Goal: Task Accomplishment & Management: Use online tool/utility

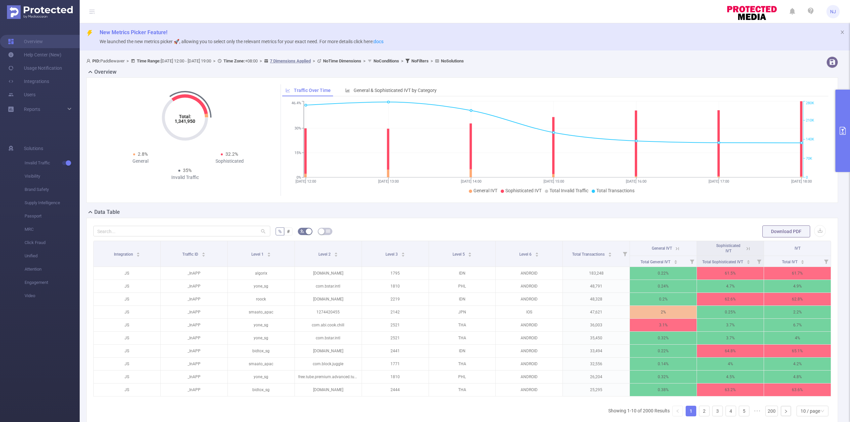
click at [839, 139] on button "primary" at bounding box center [842, 131] width 15 height 82
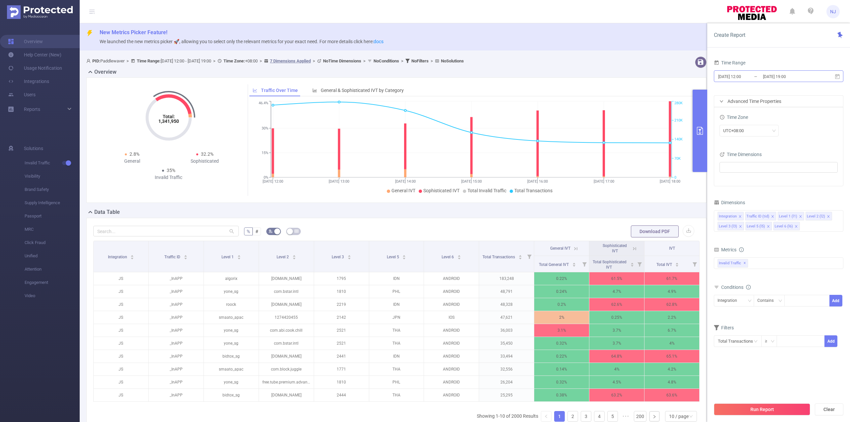
click at [798, 78] on input "[DATE] 19:00" at bounding box center [789, 76] width 54 height 9
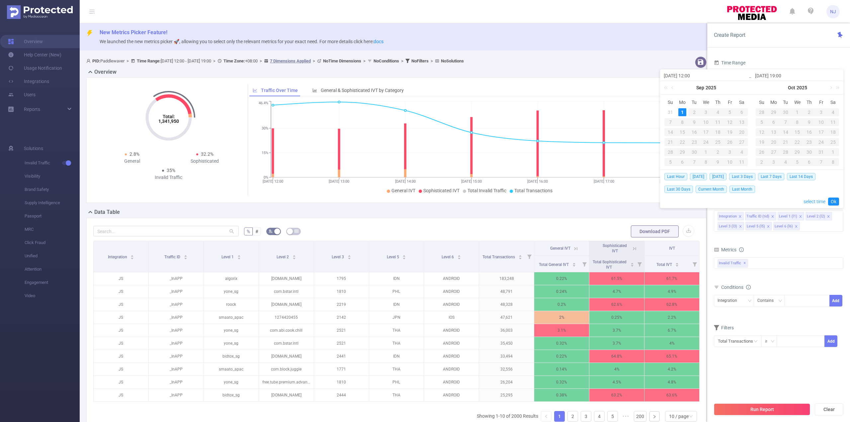
click at [813, 200] on link "select time" at bounding box center [814, 201] width 22 height 13
click at [799, 101] on li "59" at bounding box center [797, 99] width 30 height 8
type input "[DATE] 19:59"
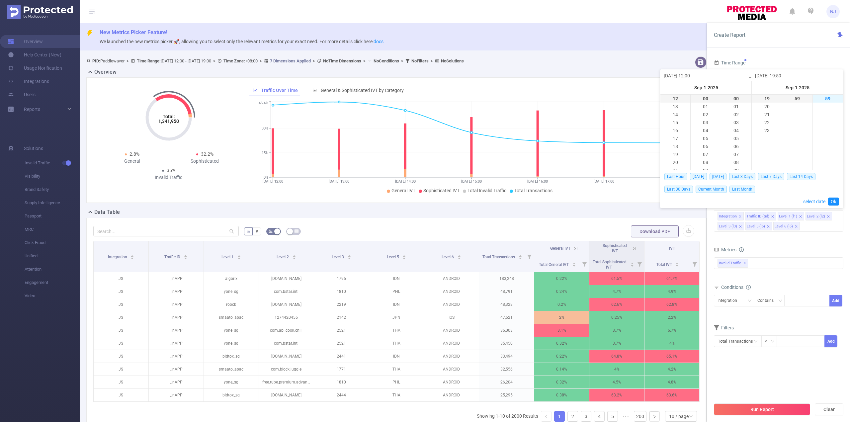
click at [823, 99] on li "59" at bounding box center [828, 99] width 30 height 8
click at [834, 202] on link "Ok" at bounding box center [833, 202] width 11 height 8
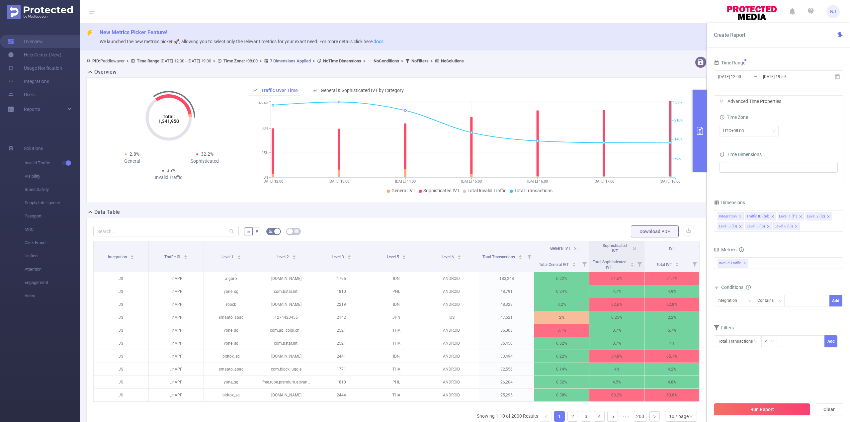
click at [754, 412] on button "Run Report" at bounding box center [762, 409] width 96 height 12
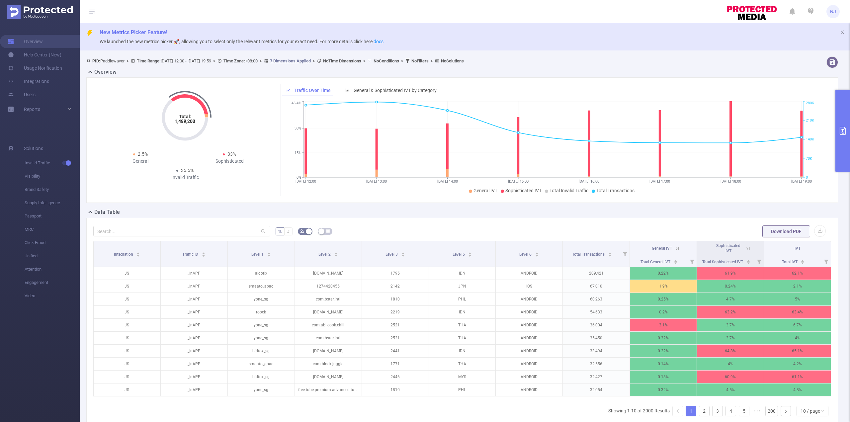
click at [839, 142] on button "primary" at bounding box center [842, 131] width 15 height 82
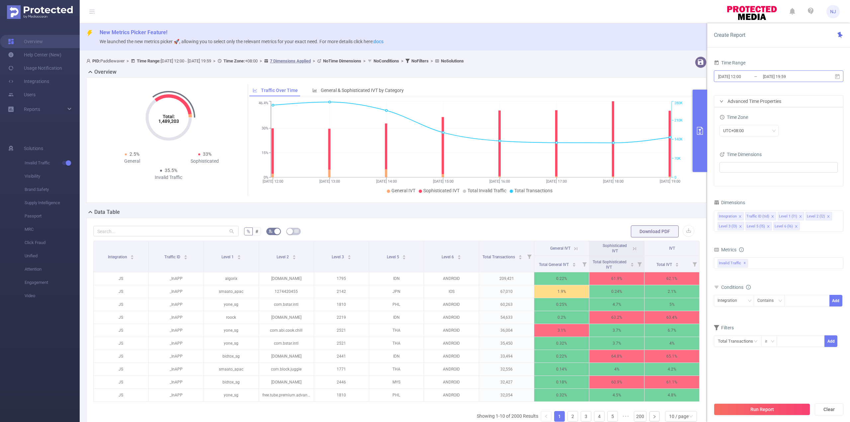
click at [801, 77] on input "[DATE] 19:59" at bounding box center [789, 76] width 54 height 9
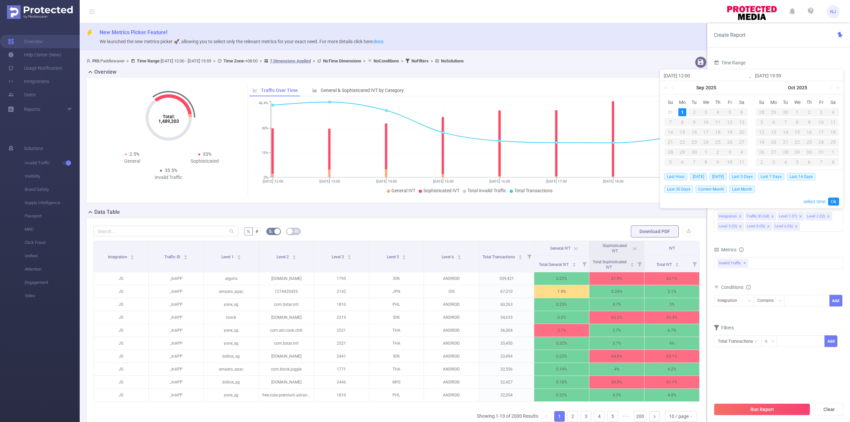
click at [811, 200] on link "select time" at bounding box center [814, 201] width 22 height 13
click at [772, 108] on li "20" at bounding box center [767, 107] width 30 height 8
type input "[DATE] 20:59"
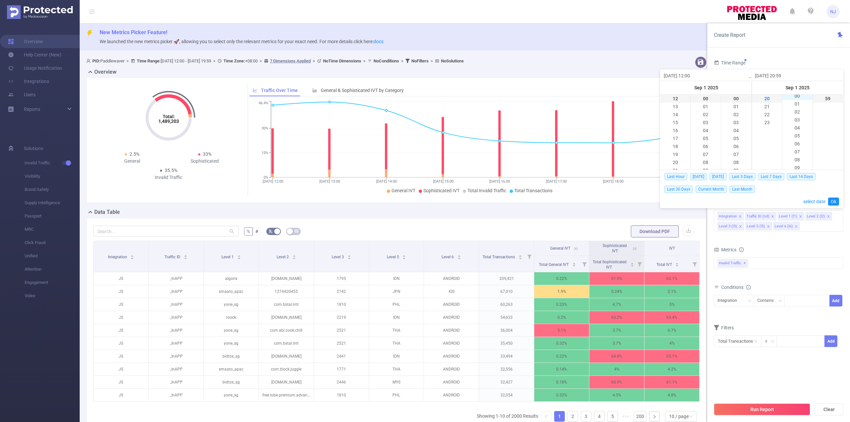
scroll to position [0, 0]
click at [796, 100] on li "00" at bounding box center [797, 99] width 30 height 8
type input "[DATE] 20:00"
click at [828, 99] on li "00" at bounding box center [828, 99] width 30 height 8
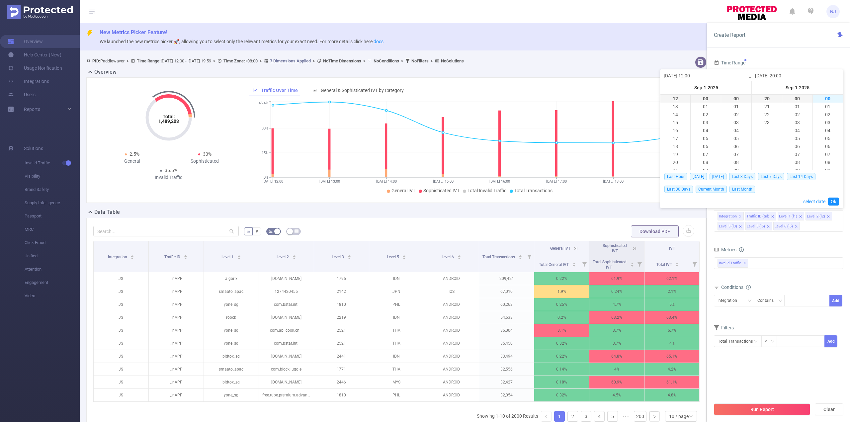
click at [828, 99] on li "00" at bounding box center [828, 99] width 30 height 8
click at [834, 199] on link "Ok" at bounding box center [833, 202] width 11 height 8
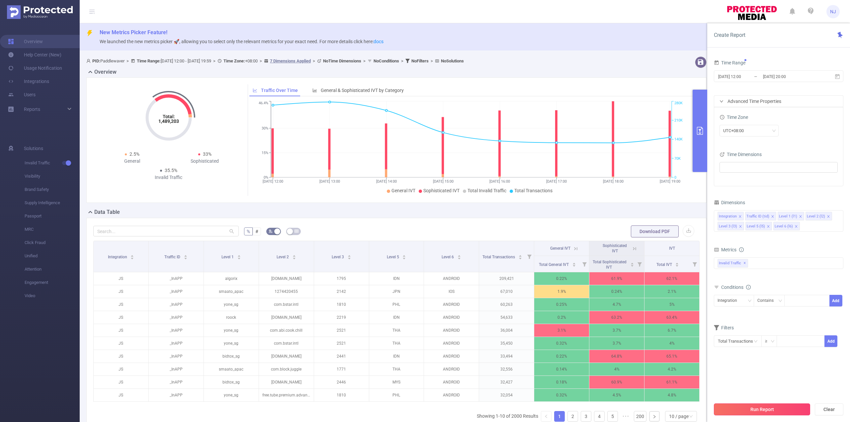
click at [751, 413] on button "Run Report" at bounding box center [762, 409] width 96 height 12
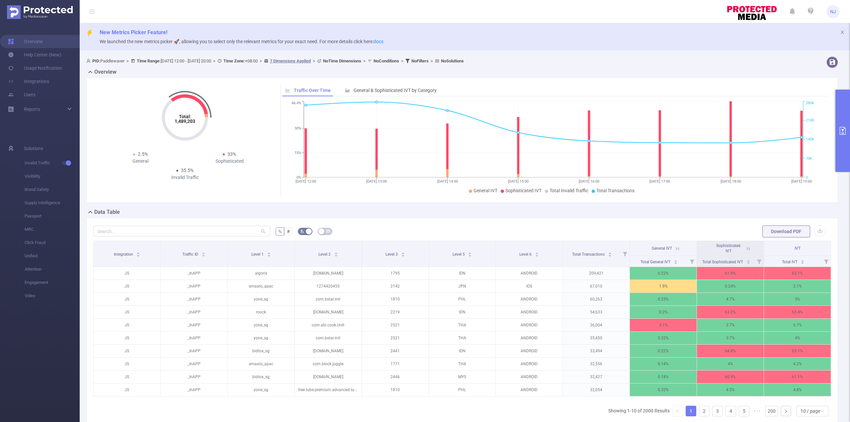
click at [836, 157] on button "primary" at bounding box center [842, 131] width 15 height 82
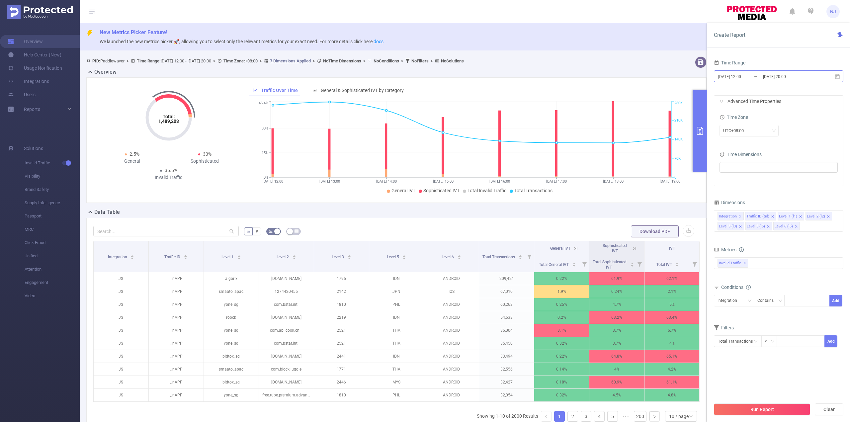
click at [811, 77] on input "[DATE] 20:00" at bounding box center [789, 76] width 54 height 9
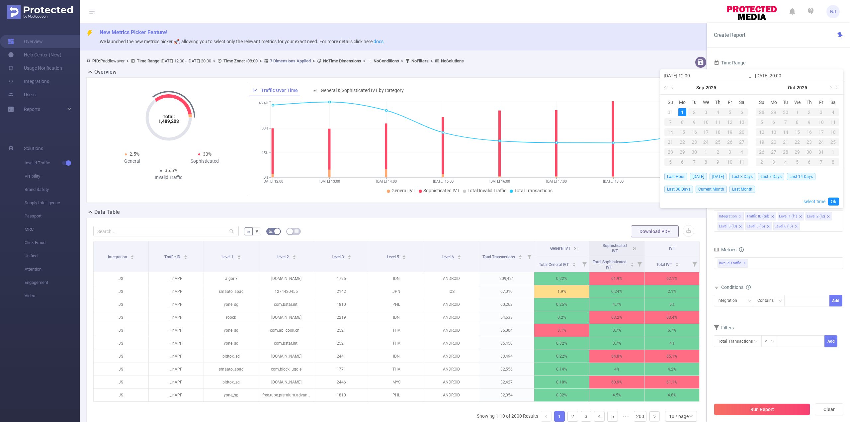
click at [822, 202] on link "select time" at bounding box center [814, 201] width 22 height 13
click at [767, 106] on li "21" at bounding box center [767, 107] width 30 height 8
type input "[DATE] 21:00"
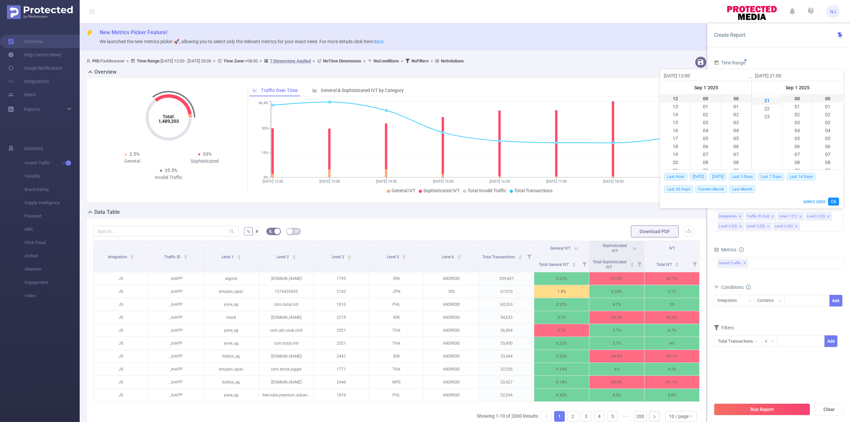
scroll to position [167, 0]
click at [743, 407] on button "Run Report" at bounding box center [762, 409] width 96 height 12
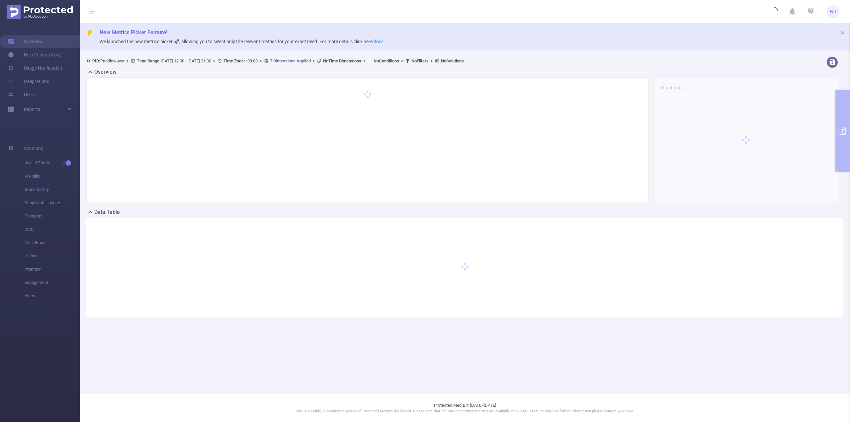
click at [844, 162] on div "PID: Paddlewaver > Time Range: [DATE] 12:00 - [DATE] 21:00 > Time Zone: +08:00 …" at bounding box center [465, 192] width 770 height 277
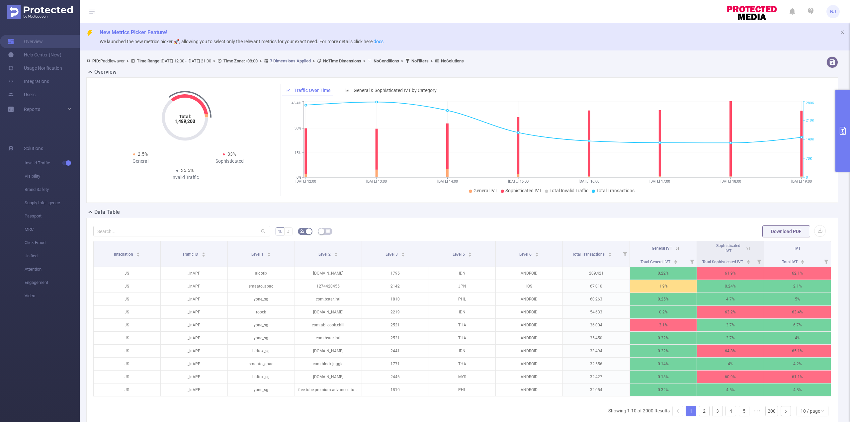
click at [847, 137] on button "primary" at bounding box center [842, 131] width 15 height 82
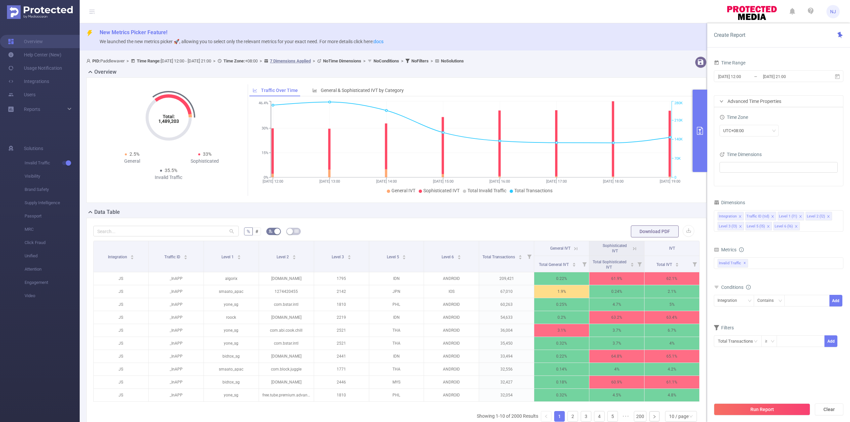
drag, startPoint x: 570, startPoint y: 210, endPoint x: 576, endPoint y: 212, distance: 6.4
click at [570, 210] on div "Data Table" at bounding box center [398, 212] width 625 height 9
click at [683, 235] on button "button" at bounding box center [688, 231] width 12 height 12
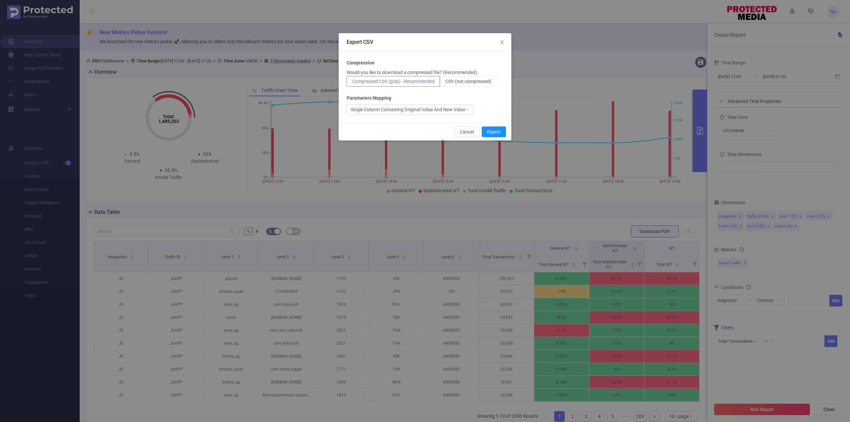
drag, startPoint x: 474, startPoint y: 83, endPoint x: 482, endPoint y: 95, distance: 13.9
click at [474, 83] on span "CSV (not compressed)" at bounding box center [468, 81] width 46 height 5
click at [445, 83] on input "CSV (not compressed)" at bounding box center [445, 83] width 0 height 0
click at [499, 133] on button "Export" at bounding box center [494, 131] width 24 height 11
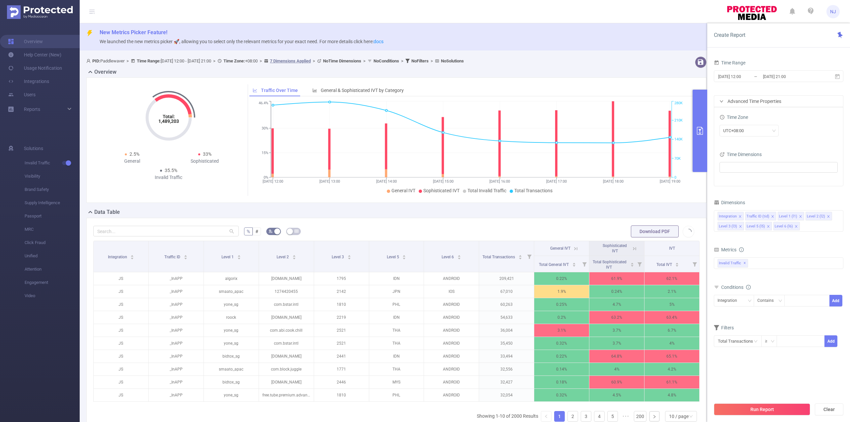
drag, startPoint x: 654, startPoint y: 28, endPoint x: 672, endPoint y: 47, distance: 26.3
click at [654, 28] on div "New Metrics Picker Feature! We launched the new metrics picker 🚀, allowing you …" at bounding box center [465, 36] width 770 height 27
